Goal: Information Seeking & Learning: Check status

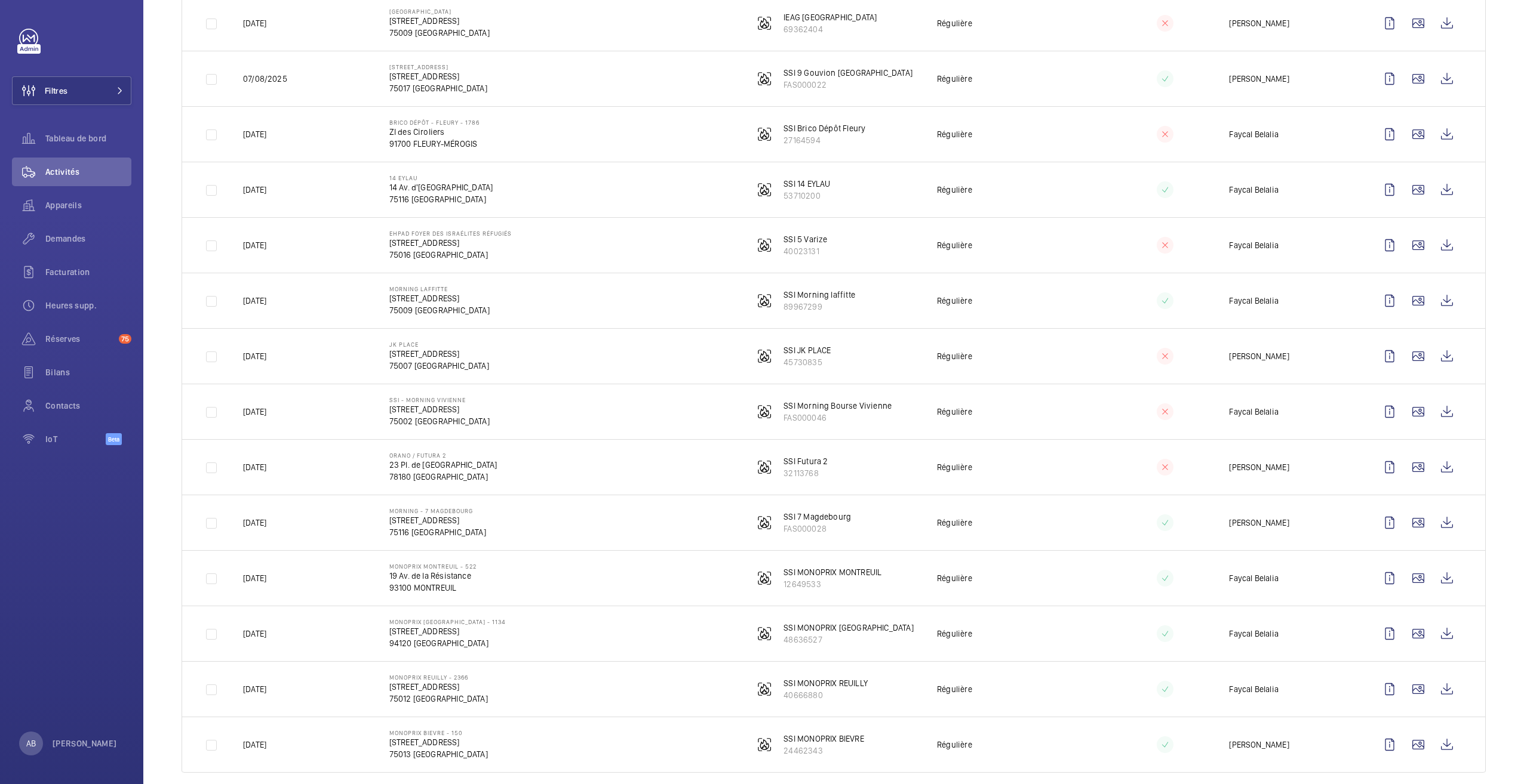
scroll to position [1124, 0]
click at [1376, 681] on wm-front-icon-button at bounding box center [1389, 690] width 28 height 28
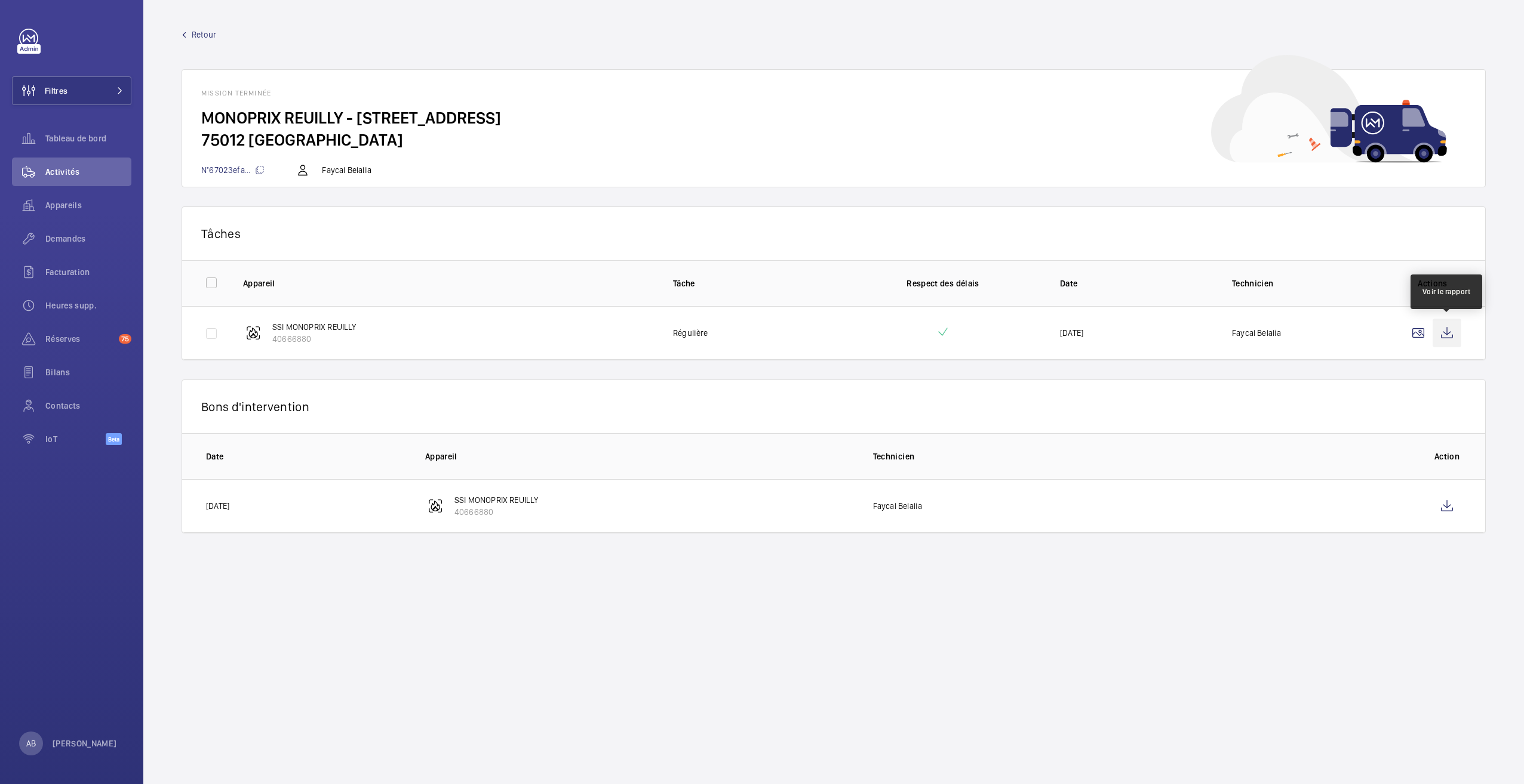
click at [1448, 333] on wm-front-icon-button at bounding box center [1446, 332] width 28 height 28
click at [199, 38] on span "Retour" at bounding box center [204, 34] width 24 height 12
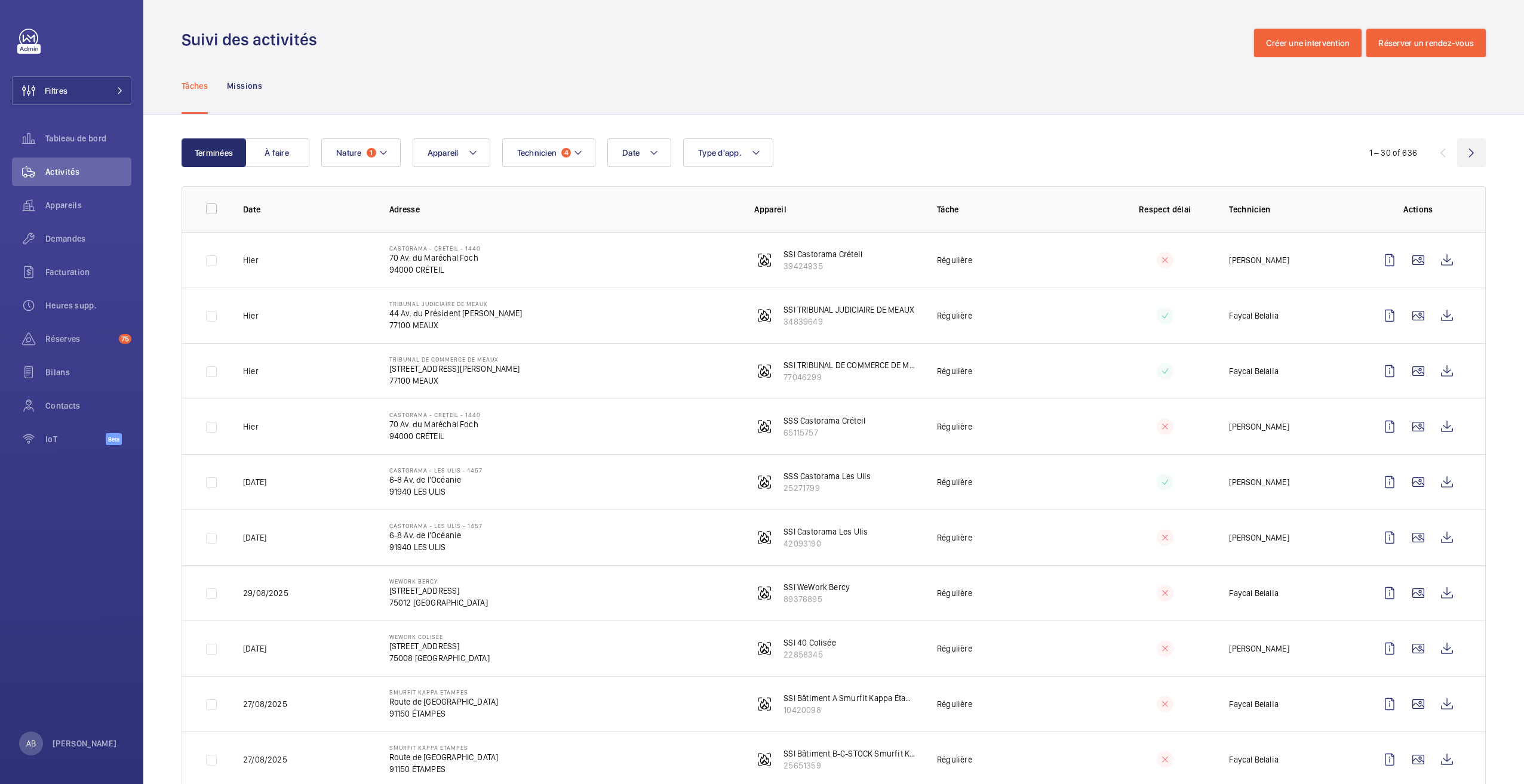
click at [1461, 153] on wm-front-icon-button at bounding box center [1471, 152] width 28 height 28
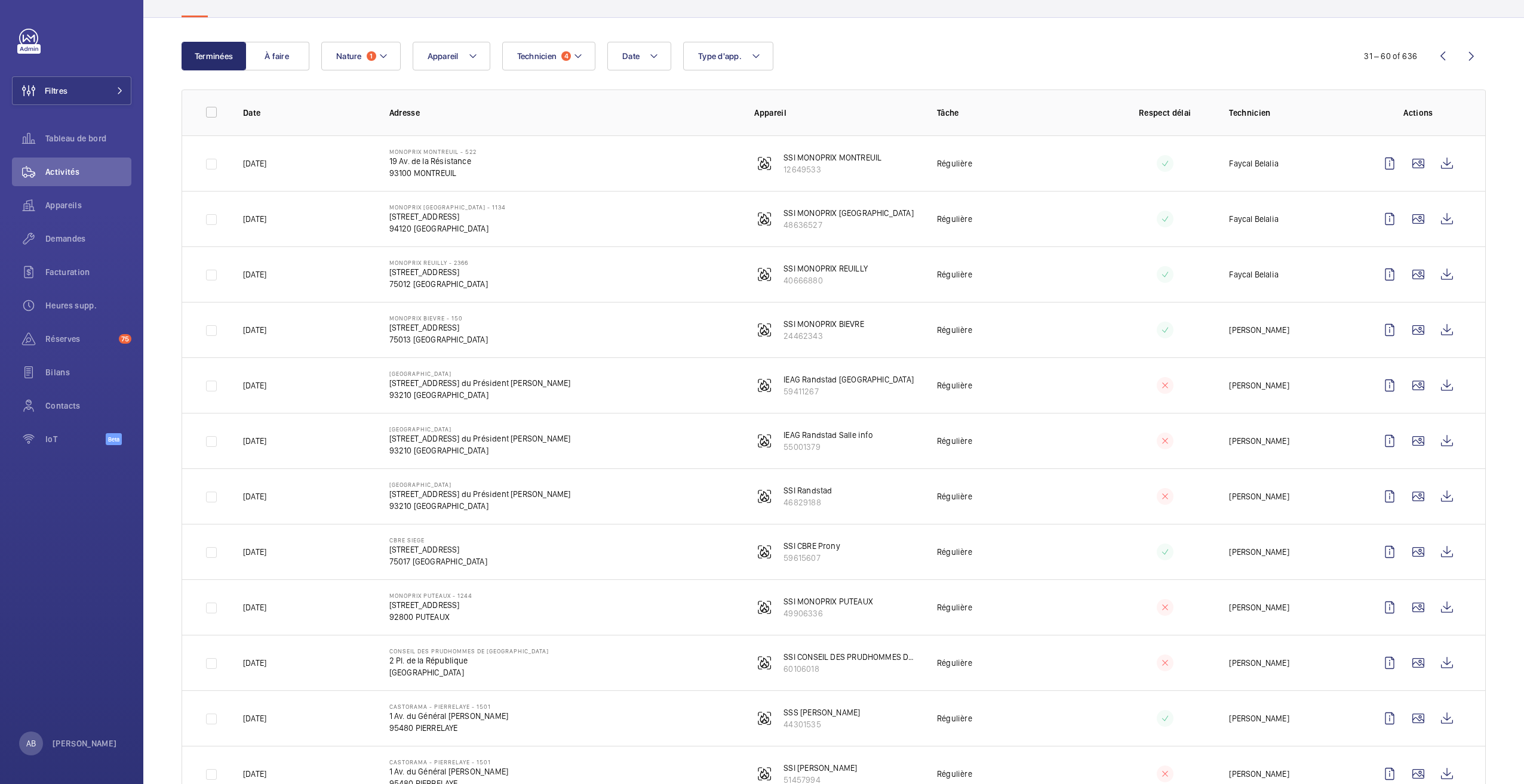
scroll to position [119, 0]
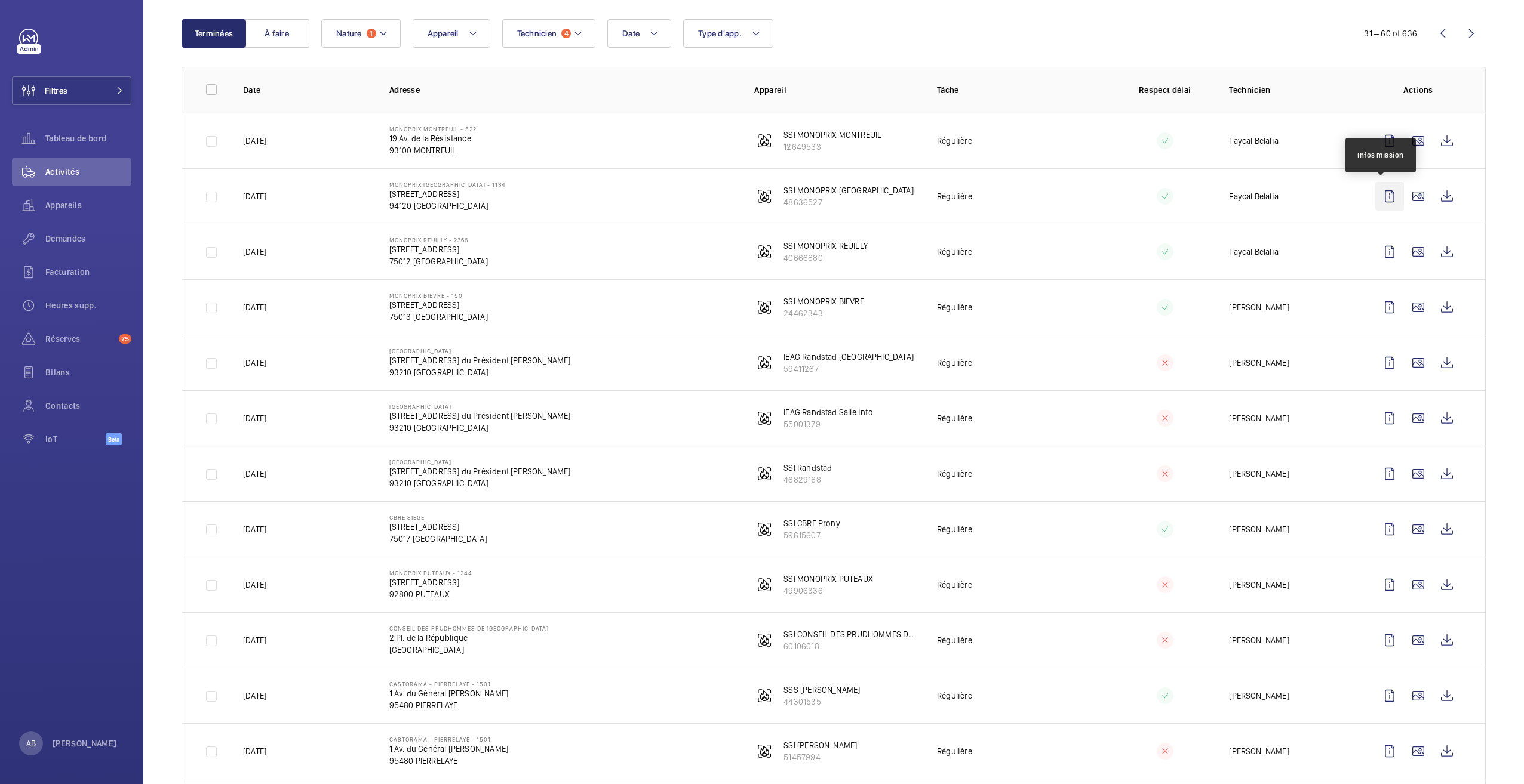
click at [1389, 197] on wm-front-icon-button at bounding box center [1389, 196] width 28 height 28
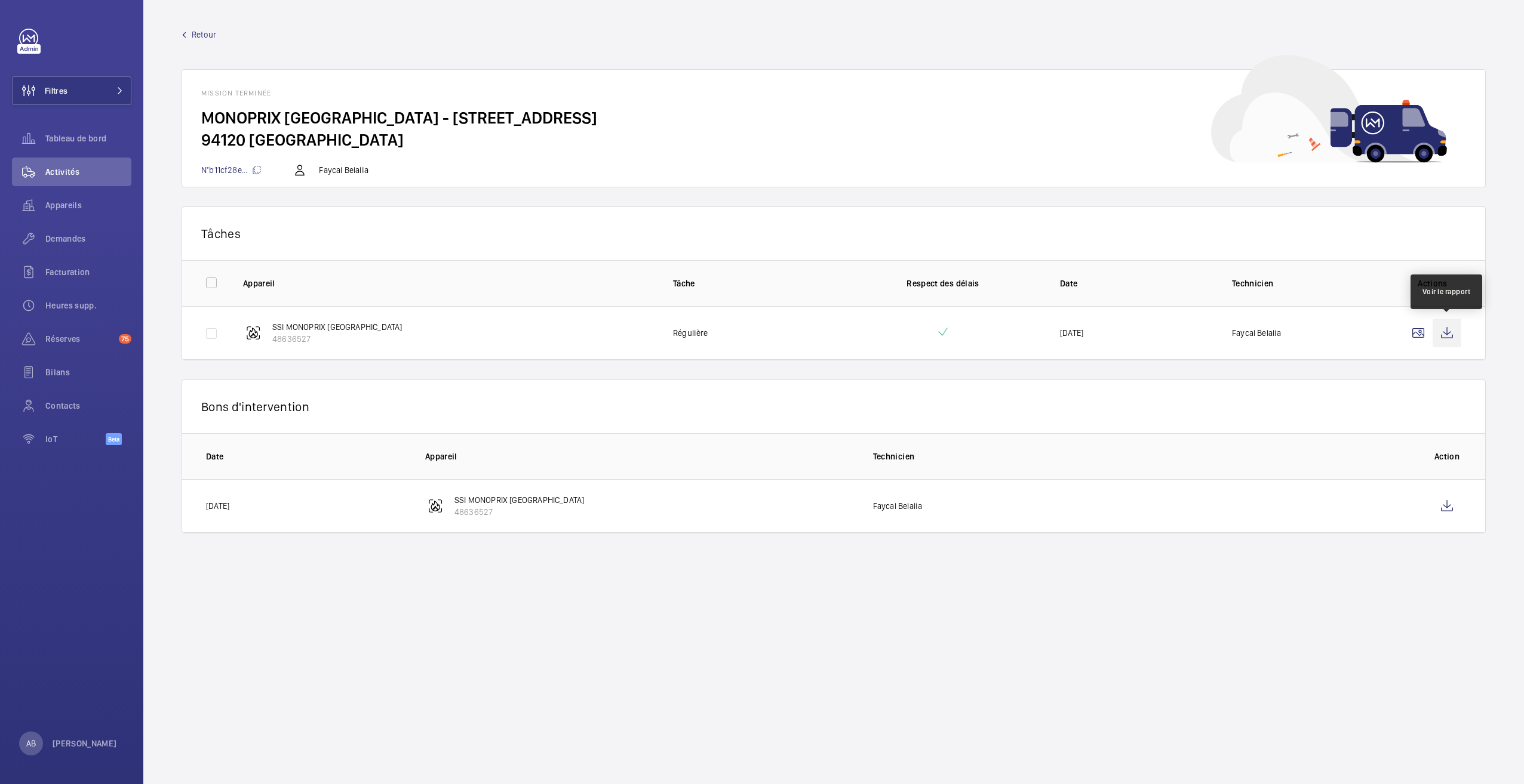
click at [1446, 334] on wm-front-icon-button at bounding box center [1446, 332] width 28 height 28
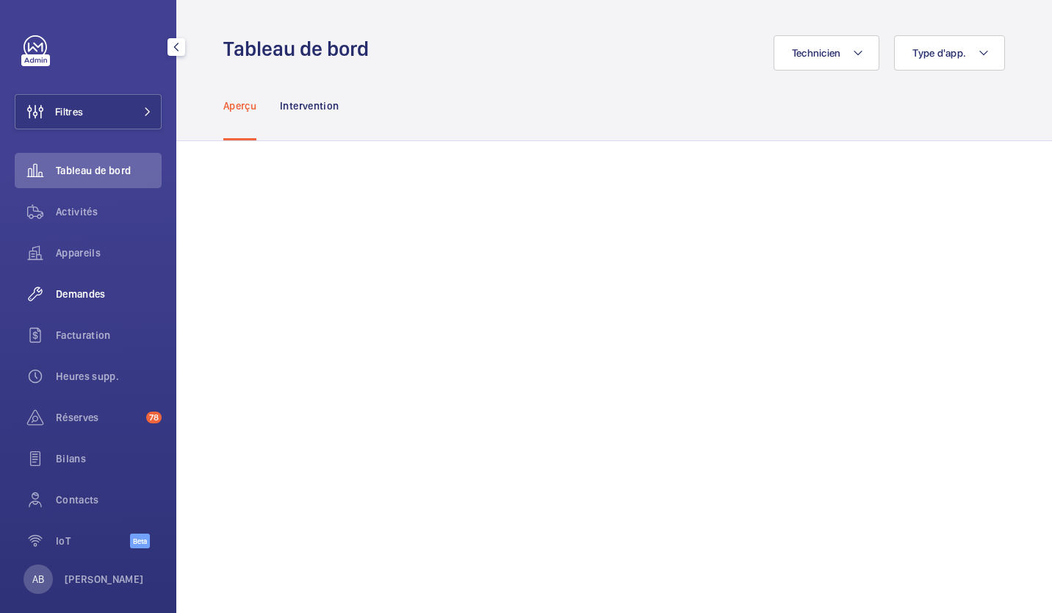
click at [96, 296] on span "Demandes" at bounding box center [109, 294] width 106 height 15
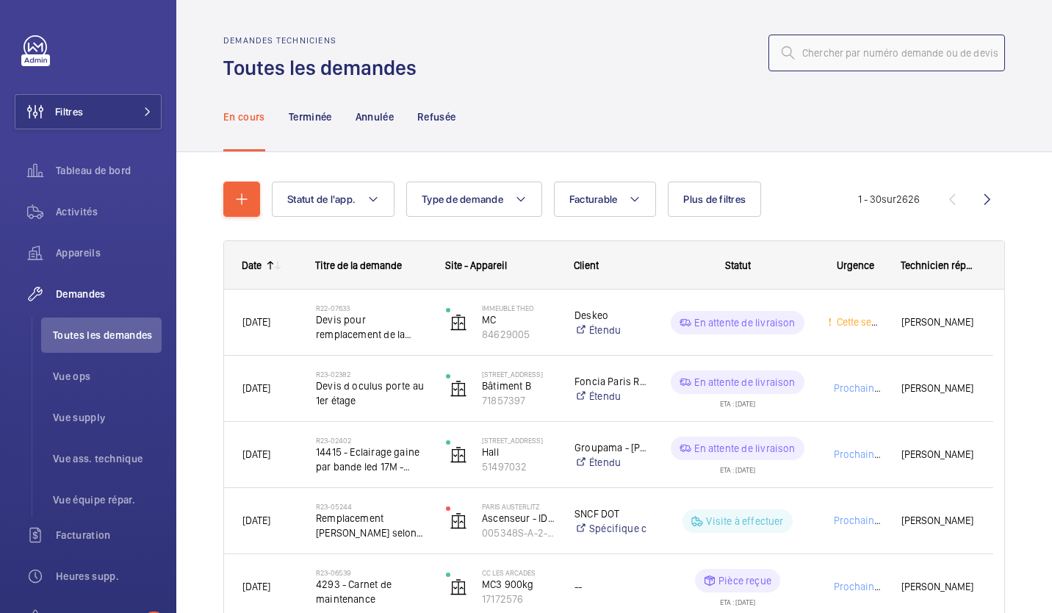
click at [866, 59] on input "text" at bounding box center [886, 53] width 237 height 37
paste input "R25-09435"
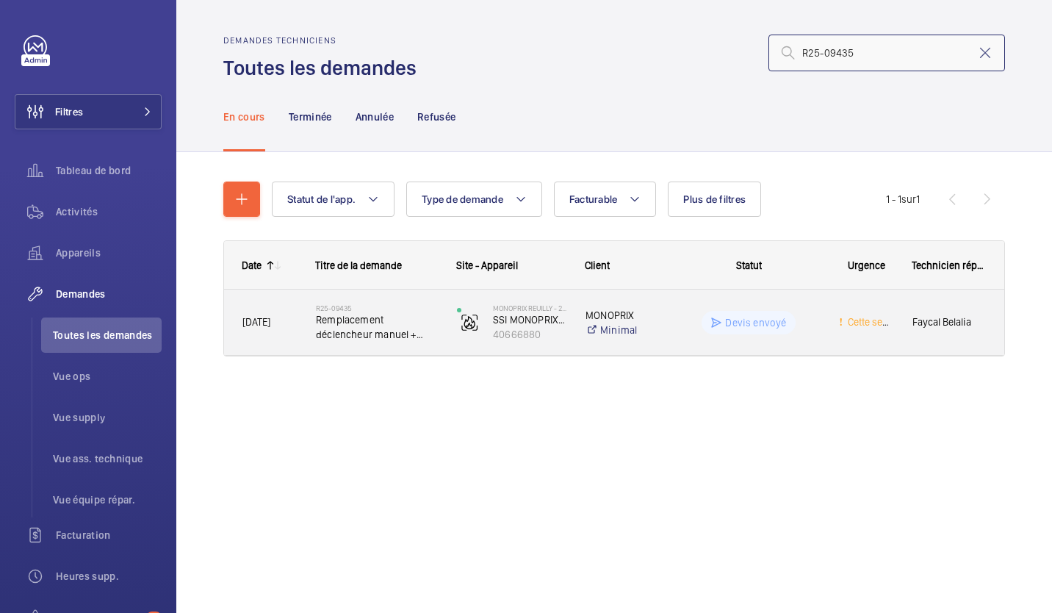
type input "R25-09435"
click at [360, 317] on span "Remplacement déclencheur manuel + diagnostics et remplacement des ventouses" at bounding box center [377, 326] width 122 height 29
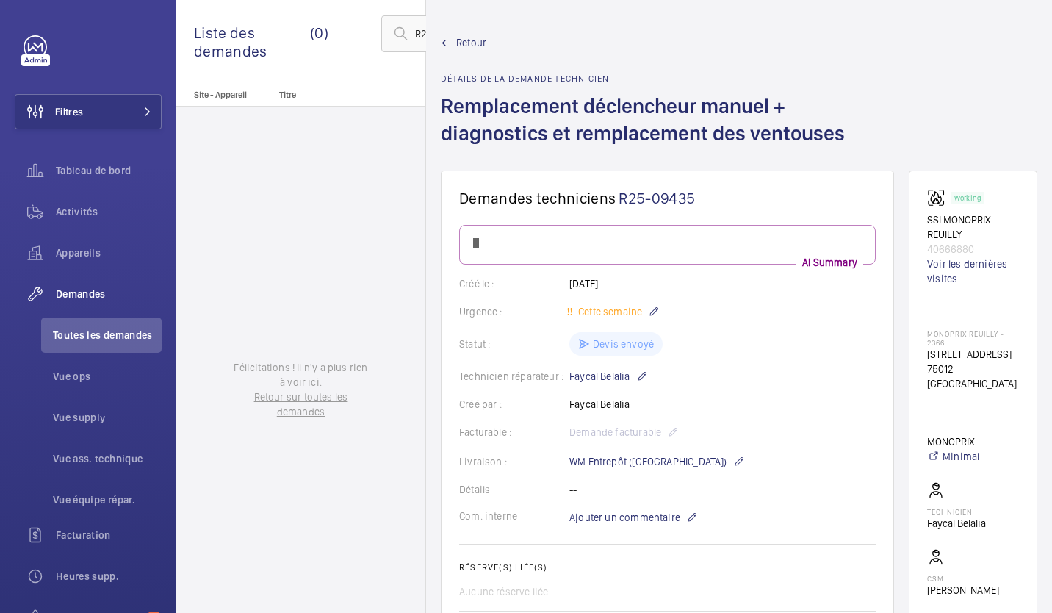
click at [360, 317] on div "Liste des demandes (0) R25-09435 Statut de l'app. Type de demande Facturable Ap…" at bounding box center [614, 306] width 876 height 613
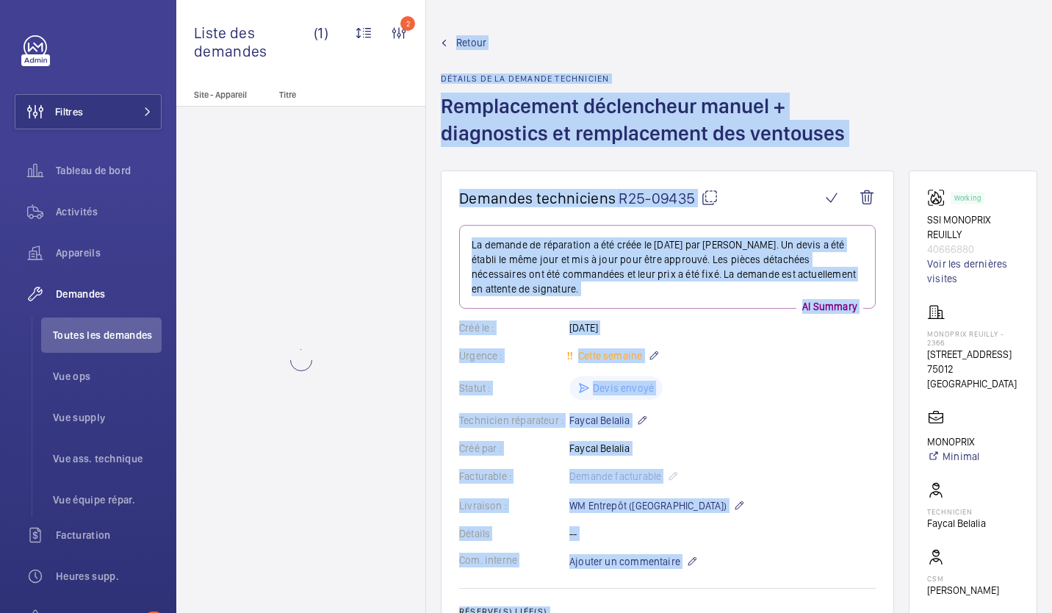
click at [796, 612] on html "Filtres Tableau de bord Activités Appareils Demandes Toutes les demandes Vue op…" at bounding box center [526, 306] width 1052 height 613
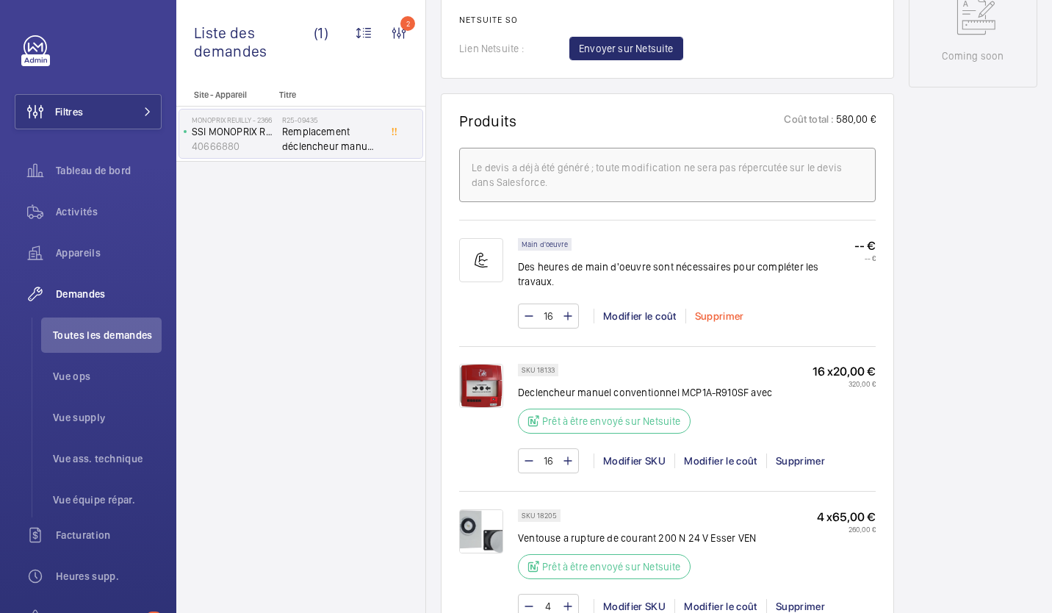
scroll to position [514, 0]
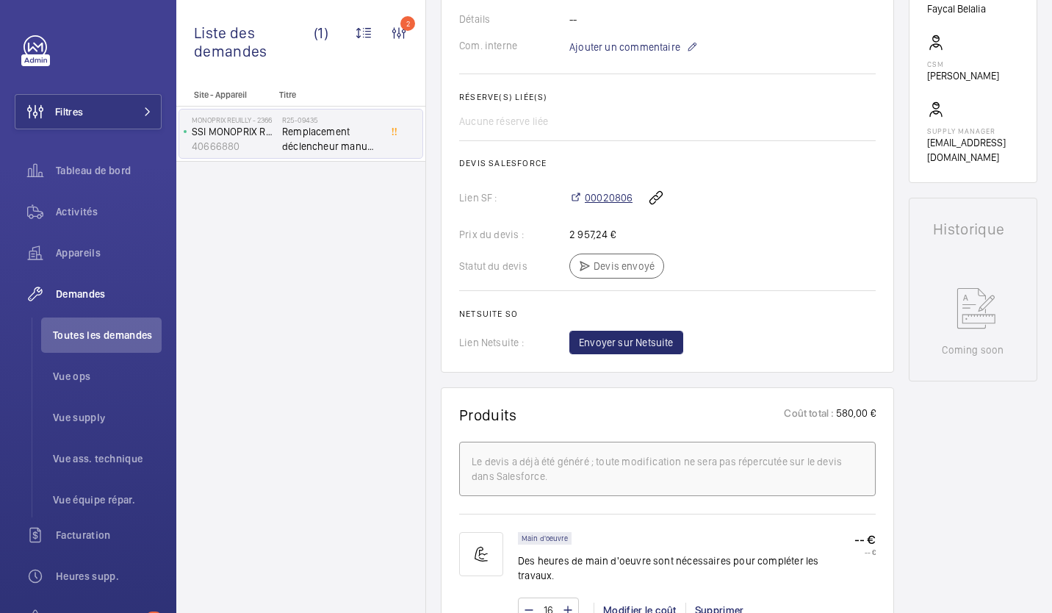
click at [597, 197] on span "00020806" at bounding box center [609, 197] width 48 height 15
